Goal: Task Accomplishment & Management: Use online tool/utility

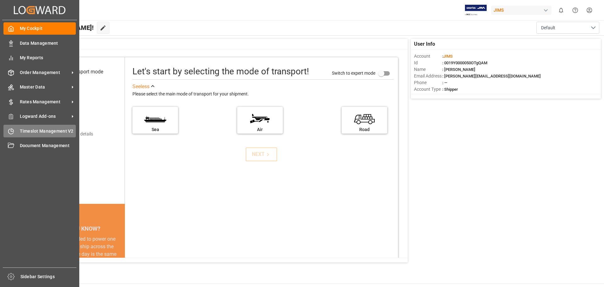
click at [33, 133] on span "Timeslot Management V2" at bounding box center [48, 131] width 56 height 7
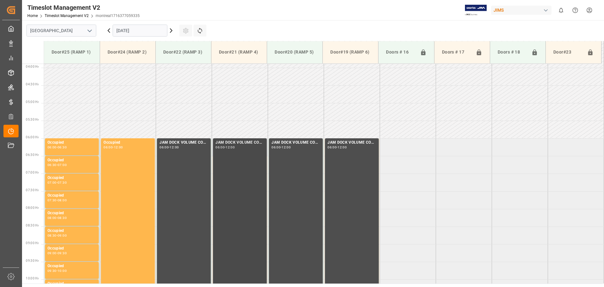
scroll to position [137, 0]
click at [87, 31] on icon "open menu" at bounding box center [90, 31] width 8 height 8
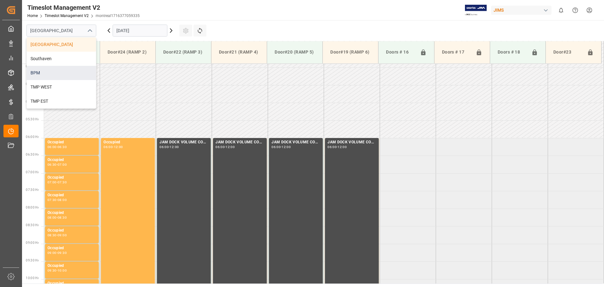
click at [58, 72] on div "BPM" at bounding box center [61, 73] width 69 height 14
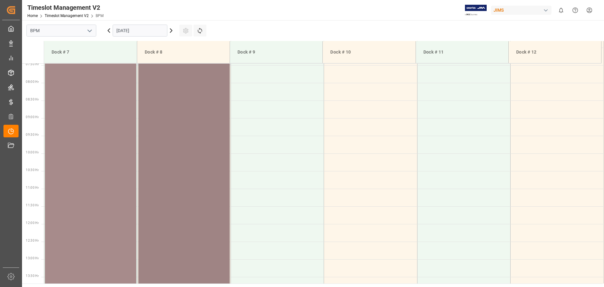
scroll to position [263, 0]
click at [109, 191] on div "77-9993-CN Status - 07:00 - 15:00" at bounding box center [91, 187] width 86 height 279
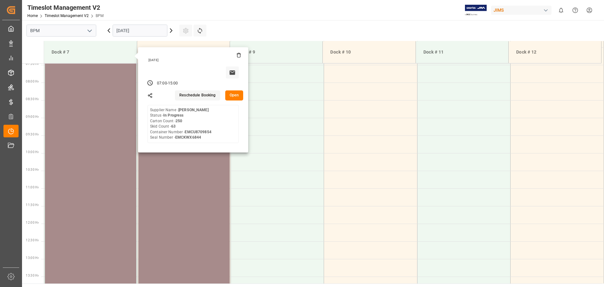
click at [238, 96] on button "Open" at bounding box center [234, 95] width 18 height 10
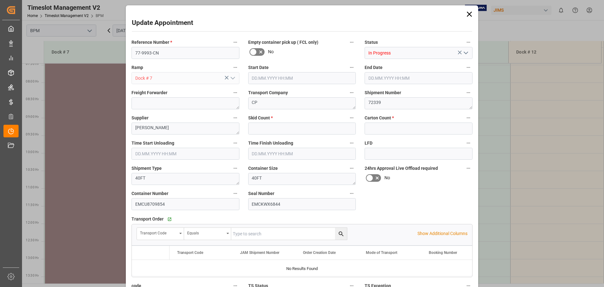
type input "63"
type input "250"
type input "[DATE] 07:00"
type input "[DATE] 15:00"
type input "[DATE] 07:30"
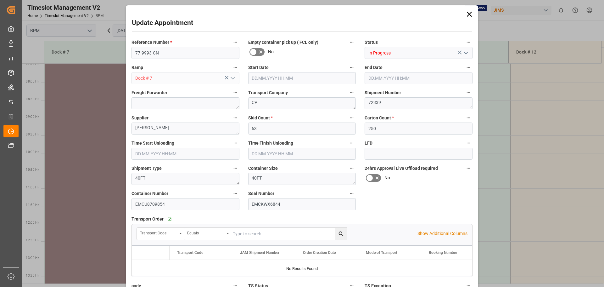
type input "[DATE] 10:30"
type input "[DATE] 10:49"
click at [466, 14] on icon at bounding box center [469, 14] width 9 height 9
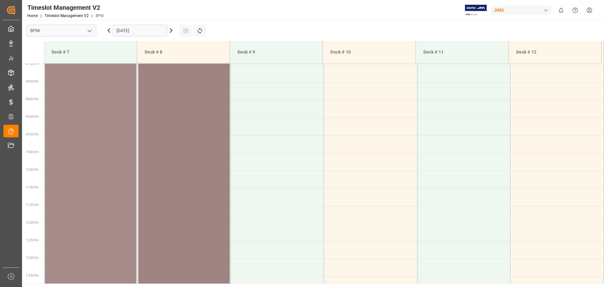
click at [206, 135] on div "77-9993-CN Status - 07:00 - 15:00" at bounding box center [184, 187] width 86 height 279
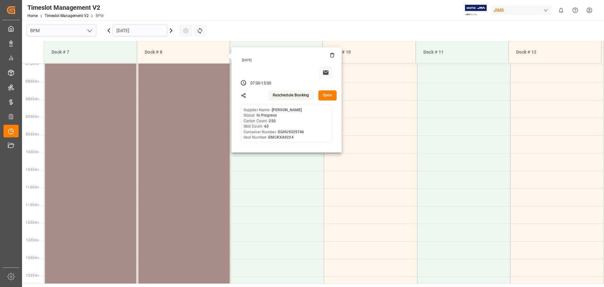
click at [328, 96] on button "Open" at bounding box center [327, 95] width 18 height 10
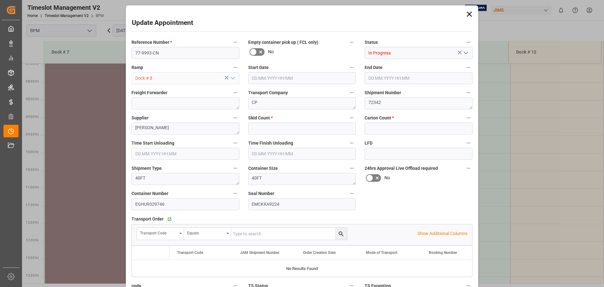
type input "63"
type input "250"
type input "[DATE] 07:00"
type input "[DATE] 15:00"
type input "[DATE] 11:00"
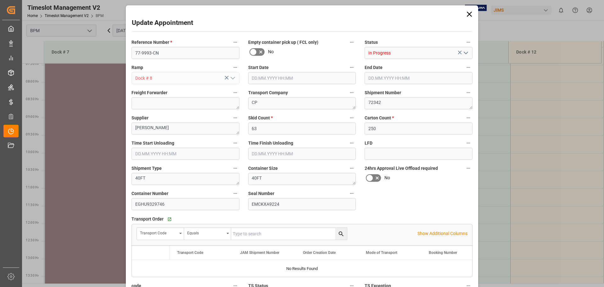
type input "[DATE] 14:00"
type input "[DATE] 10:51"
click at [468, 14] on icon at bounding box center [469, 14] width 5 height 5
